Goal: Task Accomplishment & Management: Manage account settings

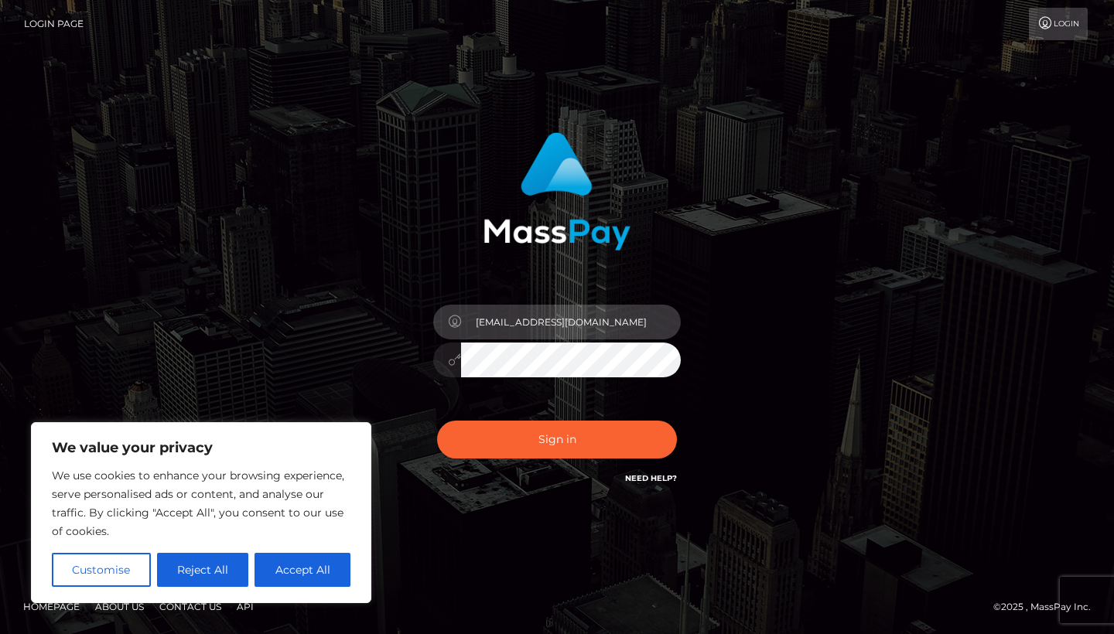
type input "mousbasket@hotmail.com"
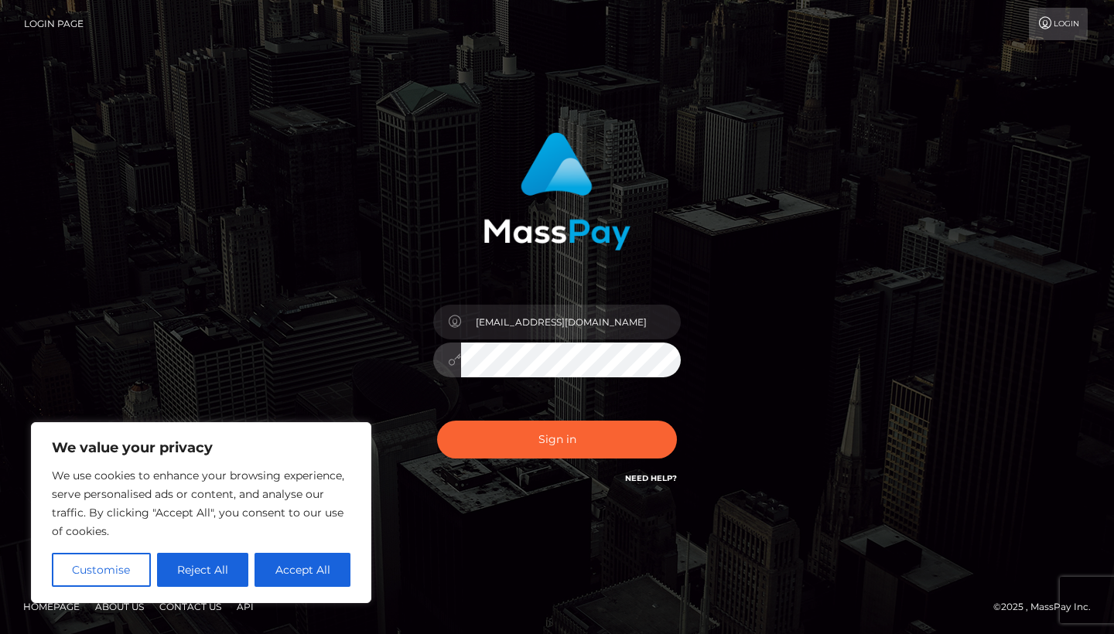
click at [557, 439] on button "Sign in" at bounding box center [557, 440] width 240 height 38
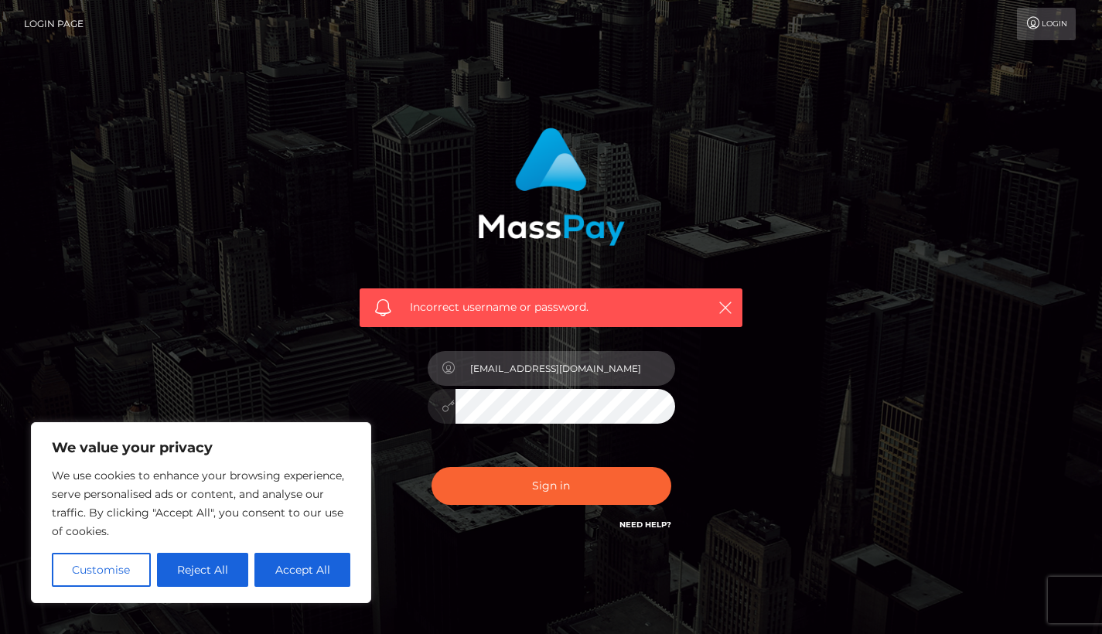
type input "[EMAIL_ADDRESS][DOMAIN_NAME]"
click at [817, 394] on div "Incorrect username or password. mousbasket@hotmail.com" at bounding box center [552, 338] width 882 height 445
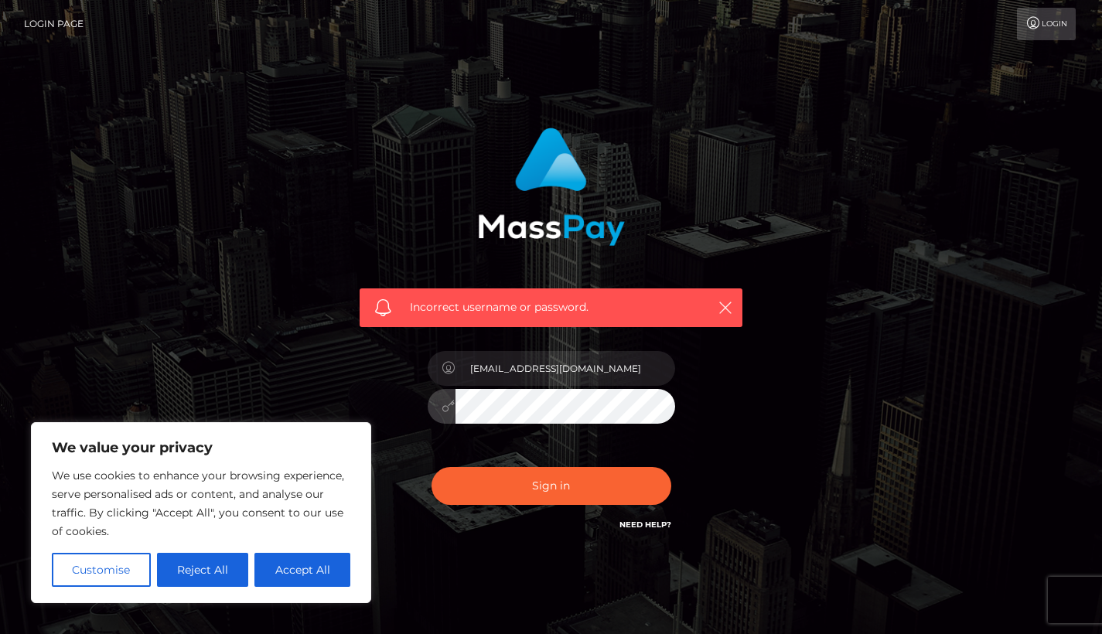
click at [551, 485] on button "Sign in" at bounding box center [552, 486] width 240 height 38
click at [851, 498] on div "Incorrect username or password." at bounding box center [552, 338] width 882 height 445
click at [646, 524] on link "Need Help?" at bounding box center [646, 525] width 52 height 10
click at [291, 566] on button "Accept All" at bounding box center [302, 570] width 96 height 34
checkbox input "true"
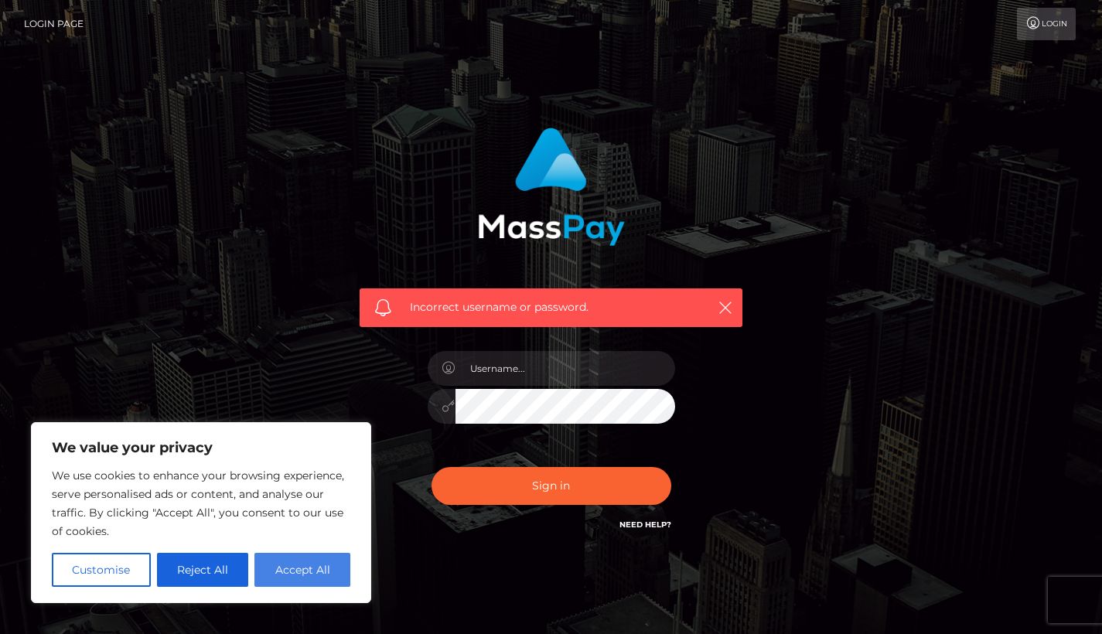
checkbox input "true"
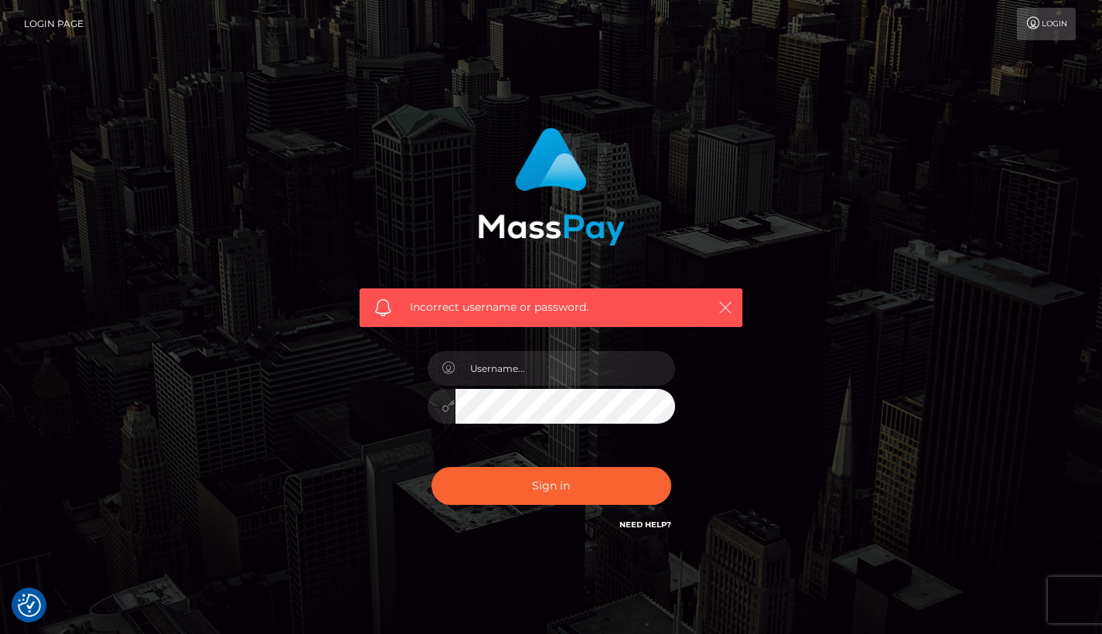
click at [732, 308] on icon "button" at bounding box center [725, 307] width 15 height 15
click at [1056, 25] on link "Login" at bounding box center [1046, 24] width 59 height 32
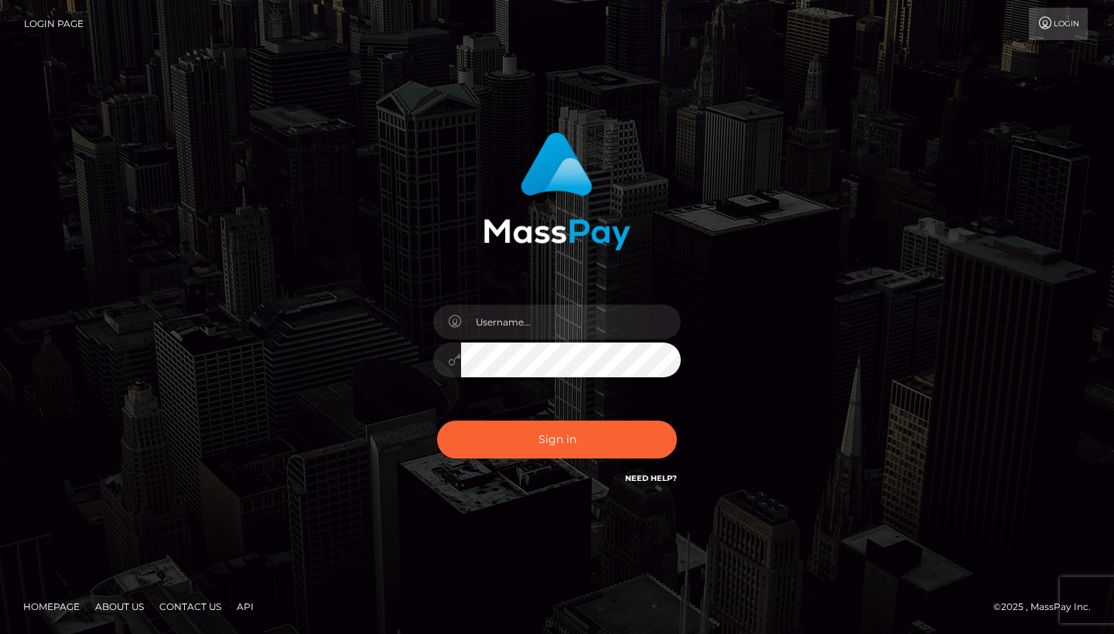
click at [914, 289] on div "Sign in" at bounding box center [557, 318] width 882 height 394
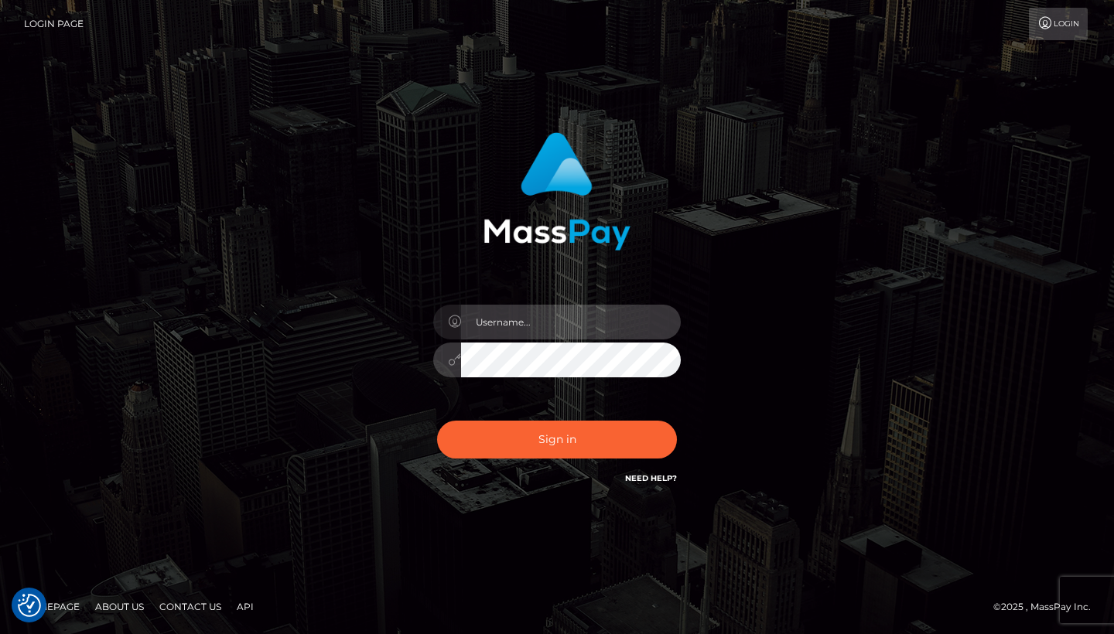
click at [538, 330] on input "text" at bounding box center [571, 322] width 220 height 35
type input "[EMAIL_ADDRESS][DOMAIN_NAME]"
drag, startPoint x: 858, startPoint y: 404, endPoint x: 806, endPoint y: 401, distance: 51.9
click at [858, 404] on div "mousbasket@hotmail.com Sign in" at bounding box center [557, 318] width 882 height 394
click at [557, 439] on button "Sign in" at bounding box center [557, 440] width 240 height 38
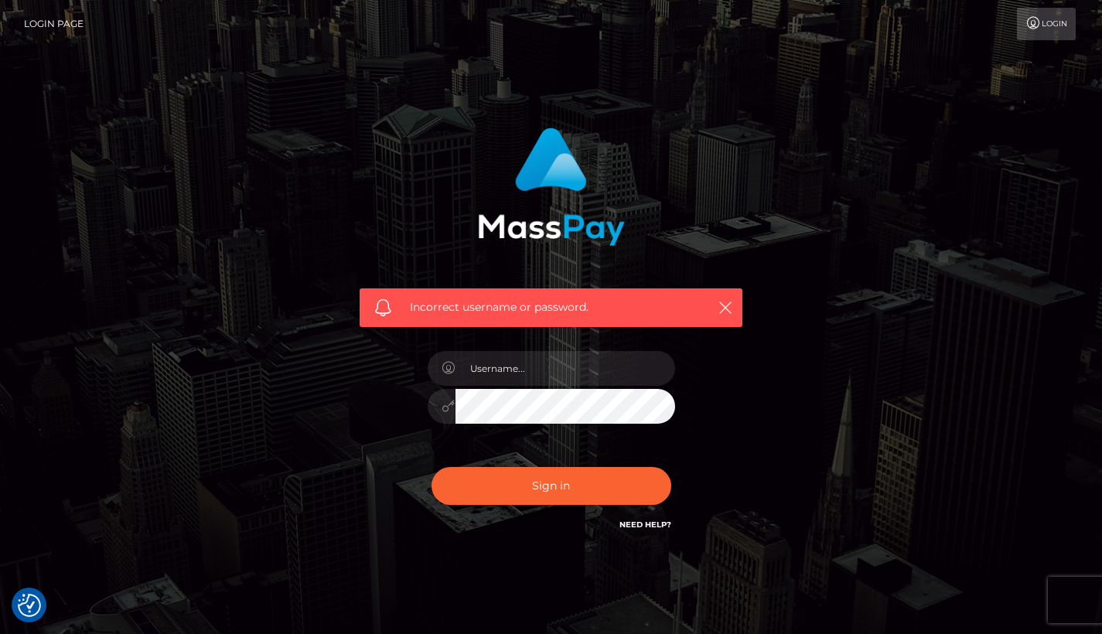
click at [787, 336] on div "Incorrect username or password." at bounding box center [552, 338] width 882 height 445
click at [60, 23] on link "Login Page" at bounding box center [54, 24] width 60 height 32
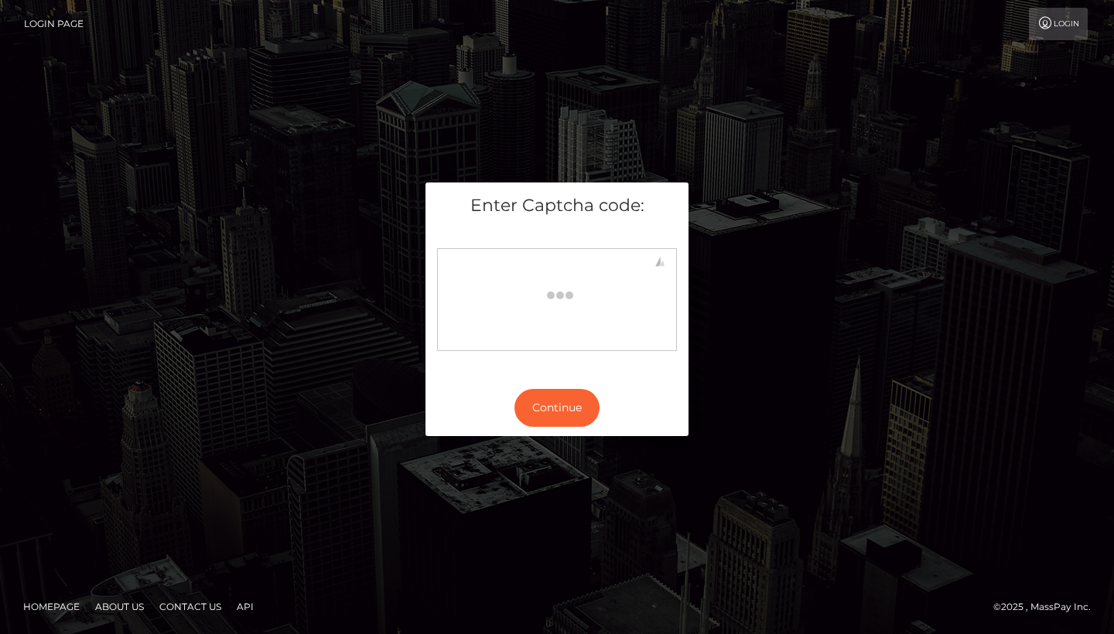
click at [741, 264] on div "Enter Captcha code: Continue" at bounding box center [557, 317] width 882 height 269
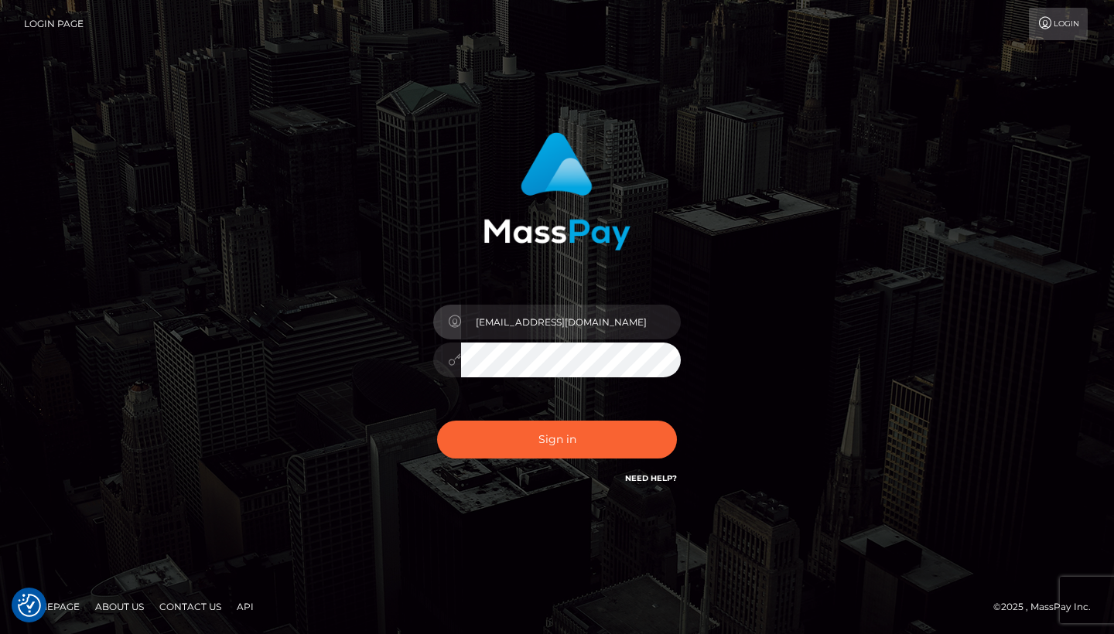
type input "mousbasket@hotmail.com"
click at [557, 439] on button "Sign in" at bounding box center [557, 440] width 240 height 38
